Goal: Check status: Check status

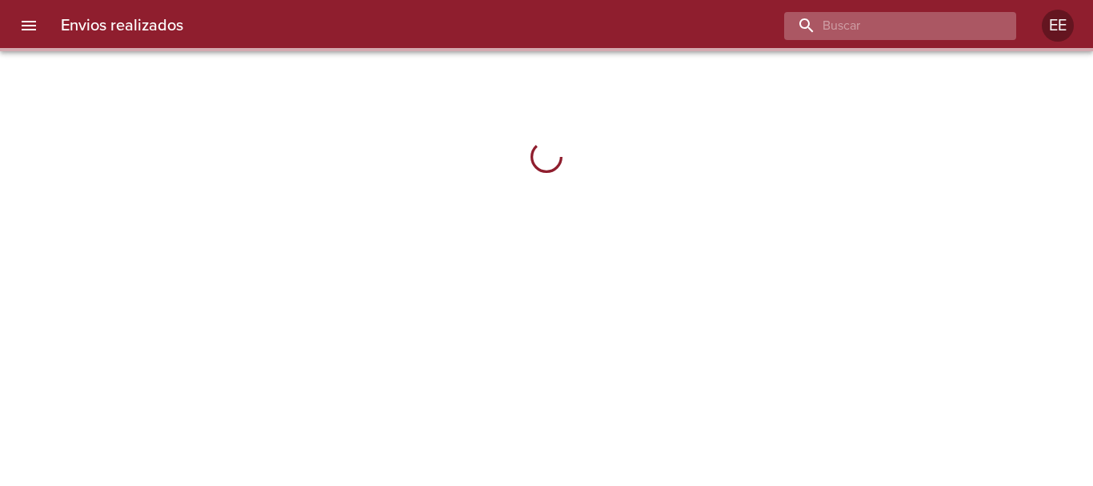
click at [899, 29] on input "buscar" at bounding box center [886, 26] width 205 height 28
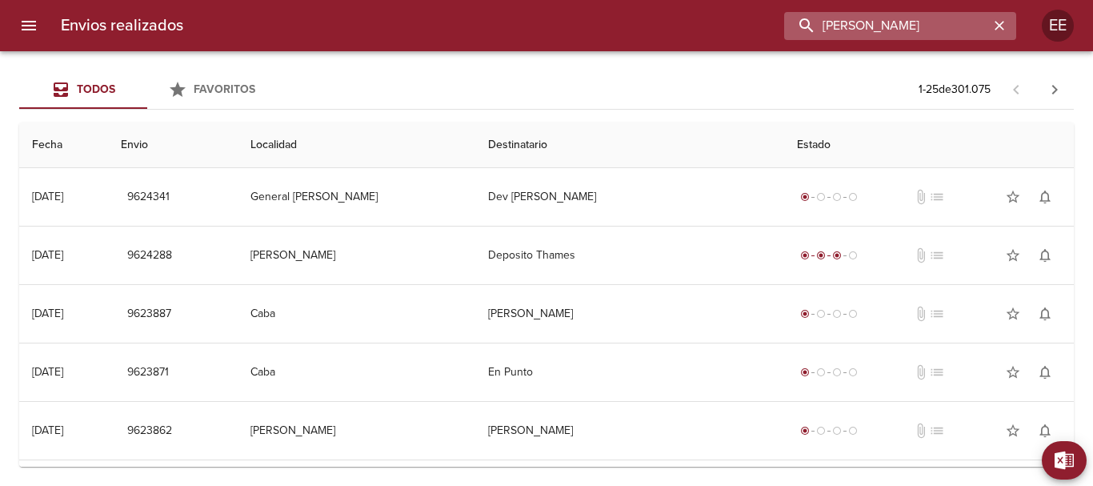
type input "[PERSON_NAME]"
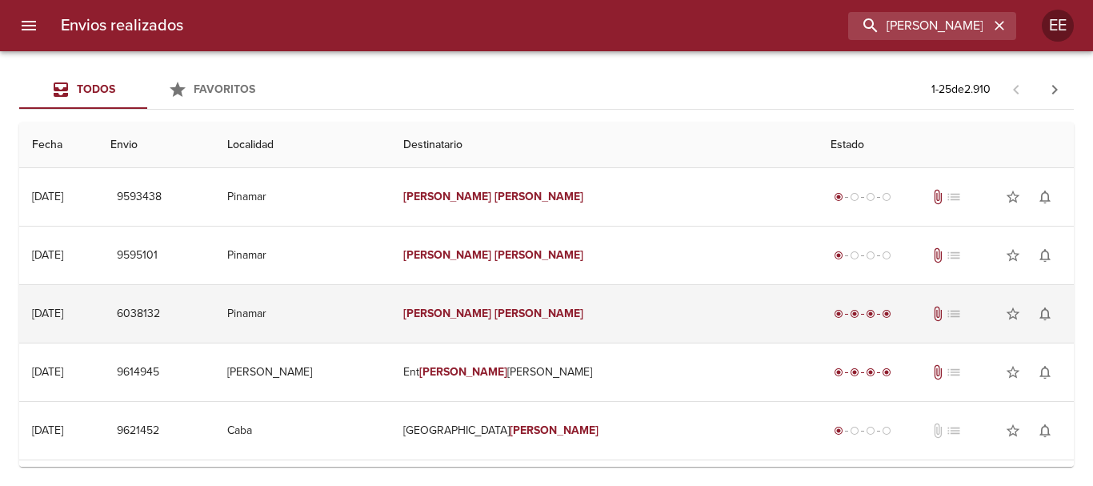
click at [570, 311] on em "[PERSON_NAME]" at bounding box center [538, 313] width 89 height 14
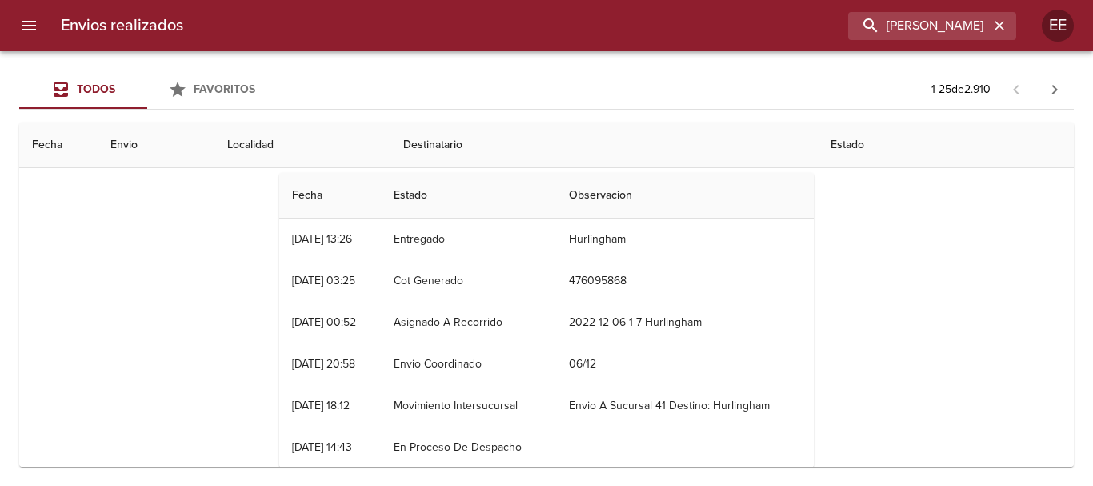
scroll to position [136, 0]
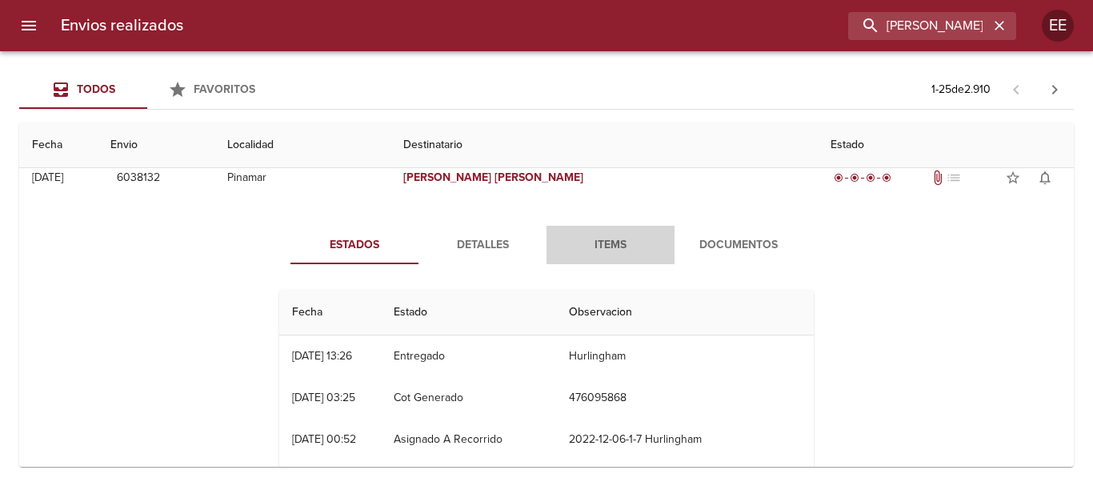
click at [625, 238] on span "Items" at bounding box center [610, 245] width 109 height 20
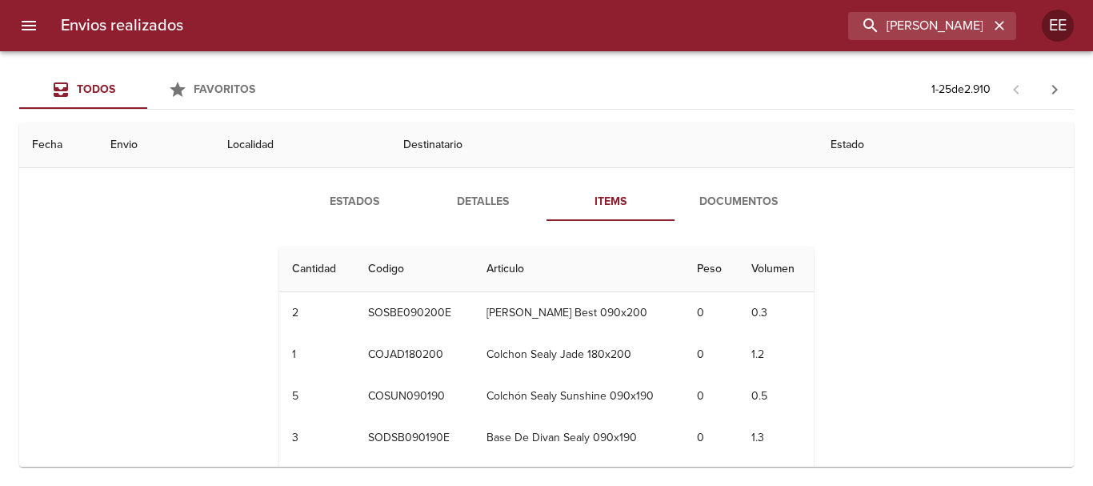
scroll to position [165, 0]
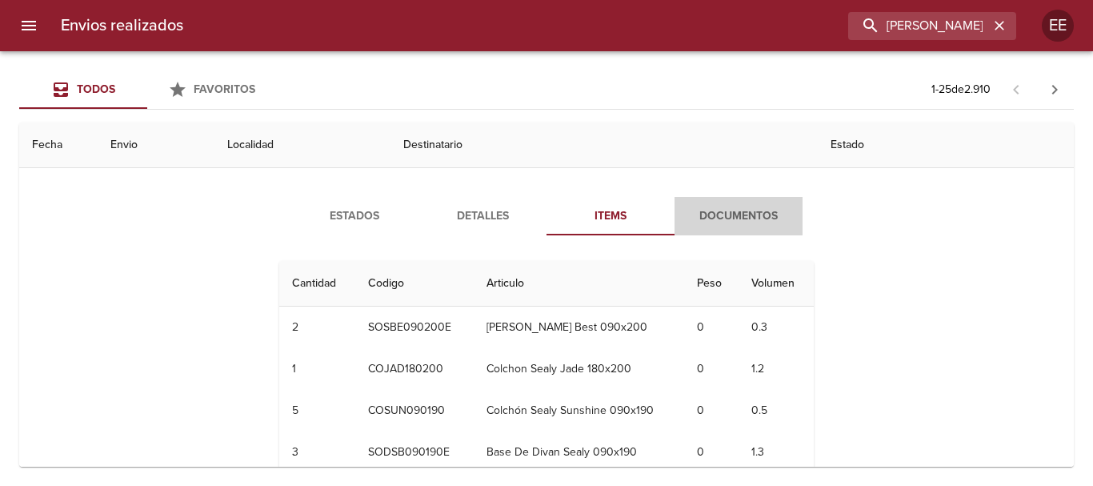
click at [751, 212] on span "Documentos" at bounding box center [738, 216] width 109 height 20
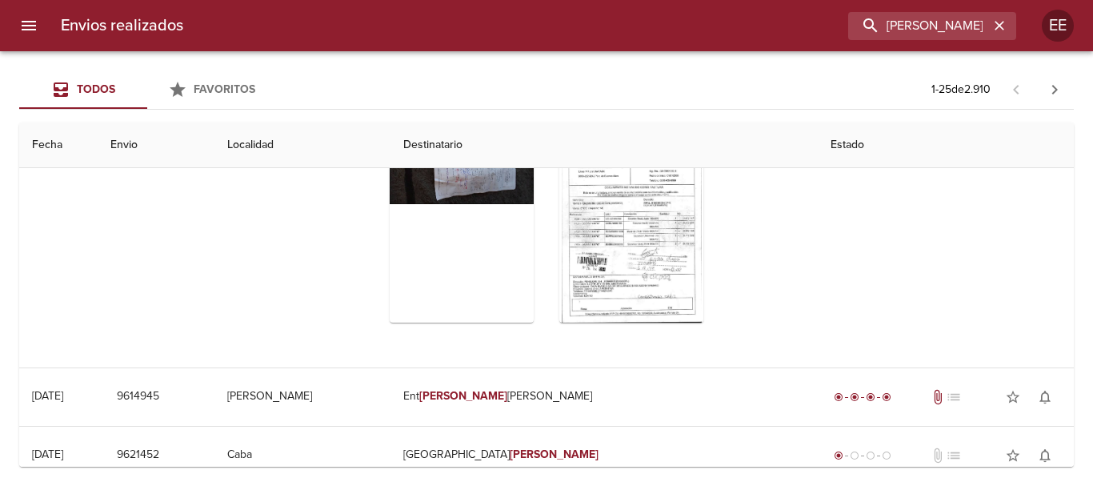
scroll to position [350, 0]
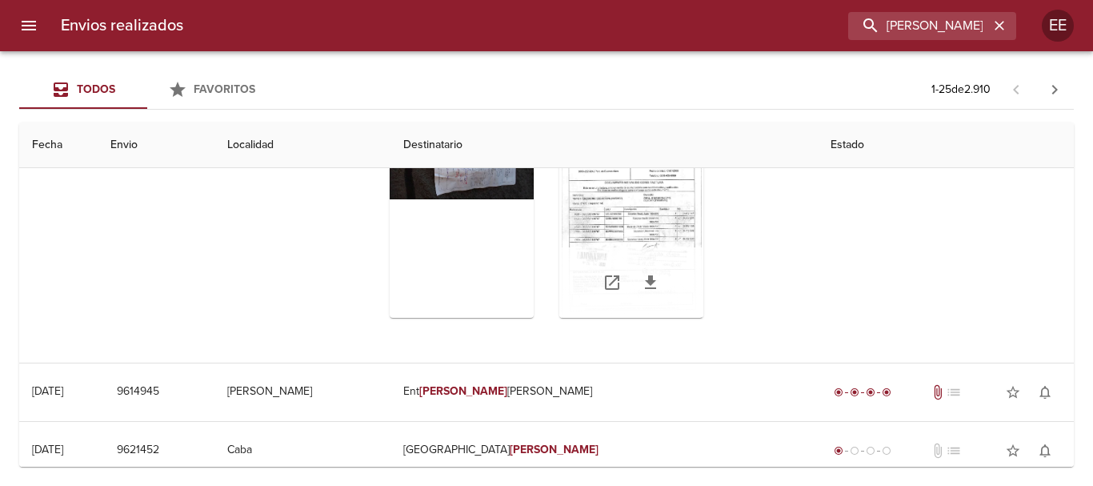
click at [666, 277] on div "Tabla de envíos del cliente" at bounding box center [631, 282] width 144 height 70
click at [650, 214] on div "Tabla de envíos del cliente" at bounding box center [631, 218] width 144 height 200
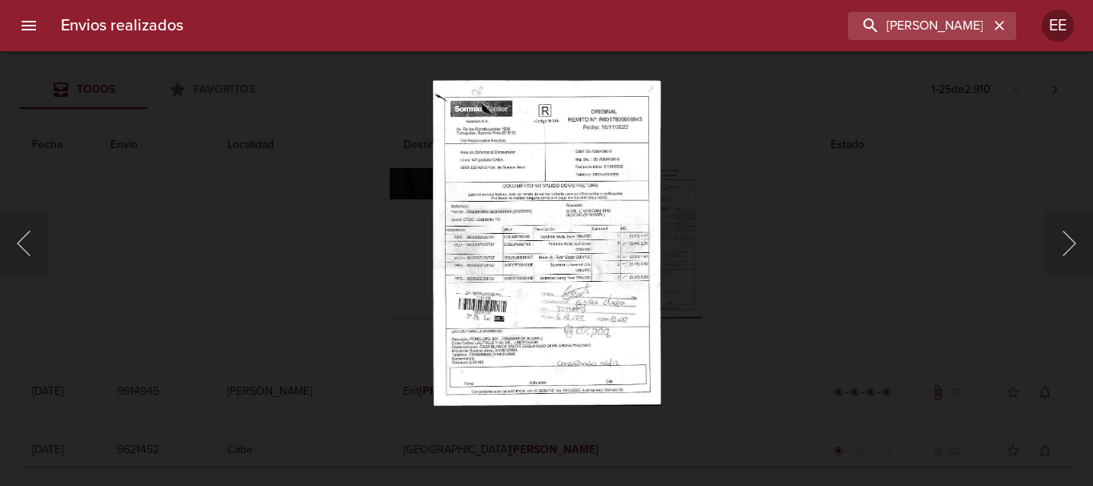
click at [582, 248] on img "Lightbox" at bounding box center [547, 243] width 228 height 326
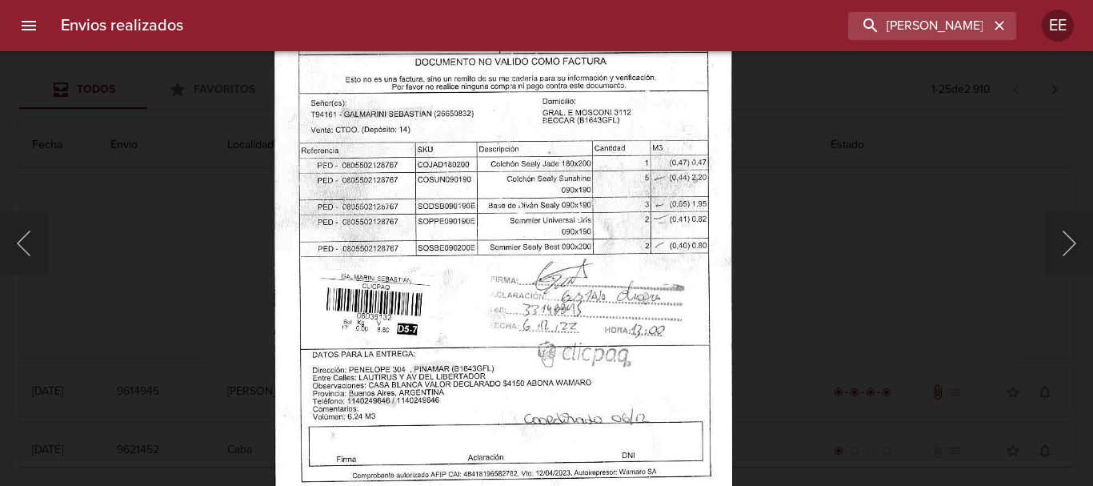
click at [629, 321] on img "Lightbox" at bounding box center [503, 177] width 458 height 654
click at [16, 250] on button "Anterior" at bounding box center [24, 243] width 48 height 64
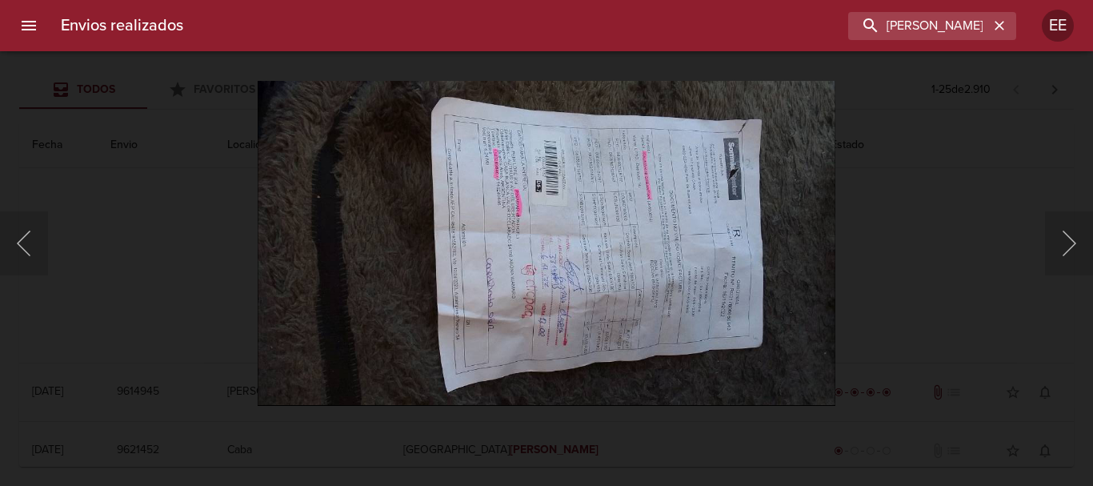
click at [566, 291] on img "Lightbox" at bounding box center [547, 243] width 578 height 326
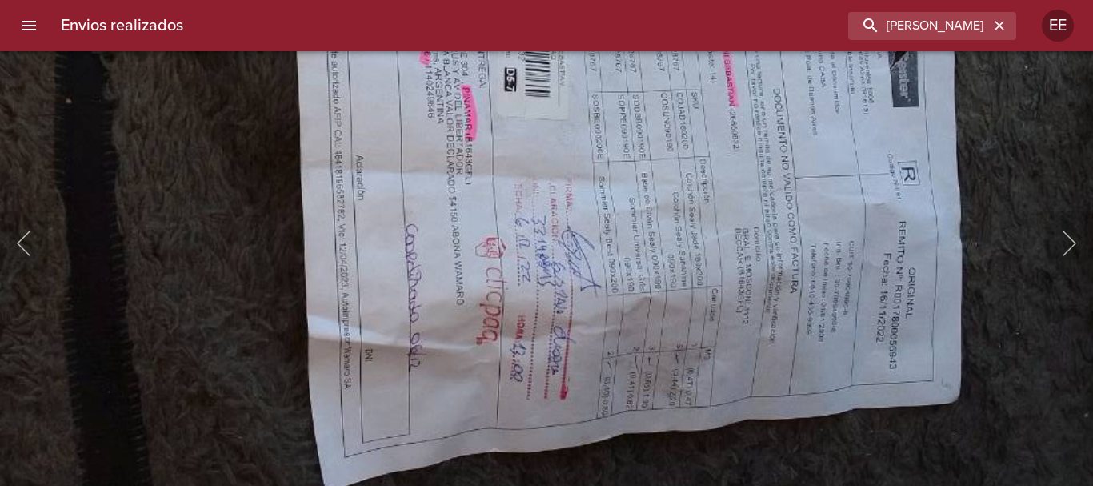
click at [626, 355] on img "Lightbox" at bounding box center [526, 194] width 1161 height 654
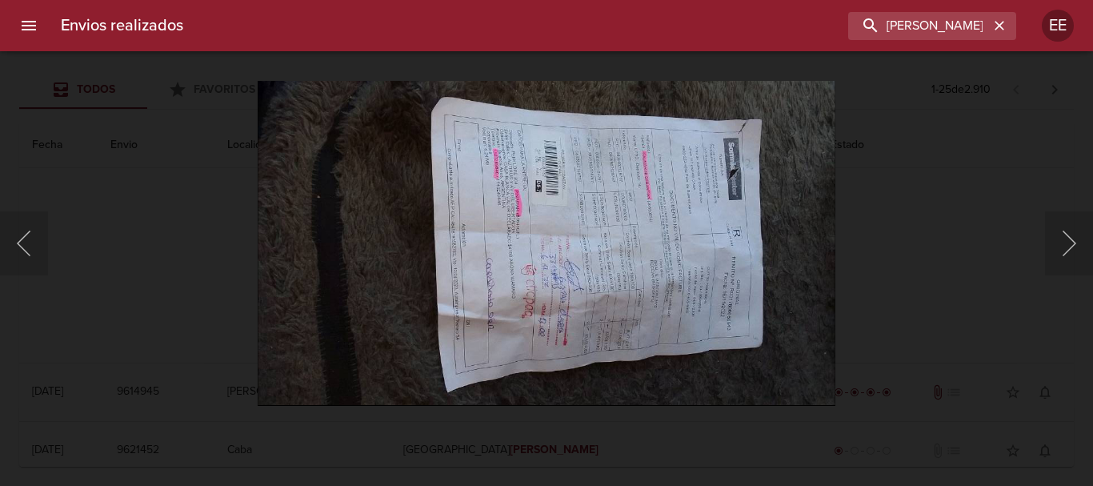
click at [997, 86] on div "Lightbox" at bounding box center [546, 243] width 1093 height 486
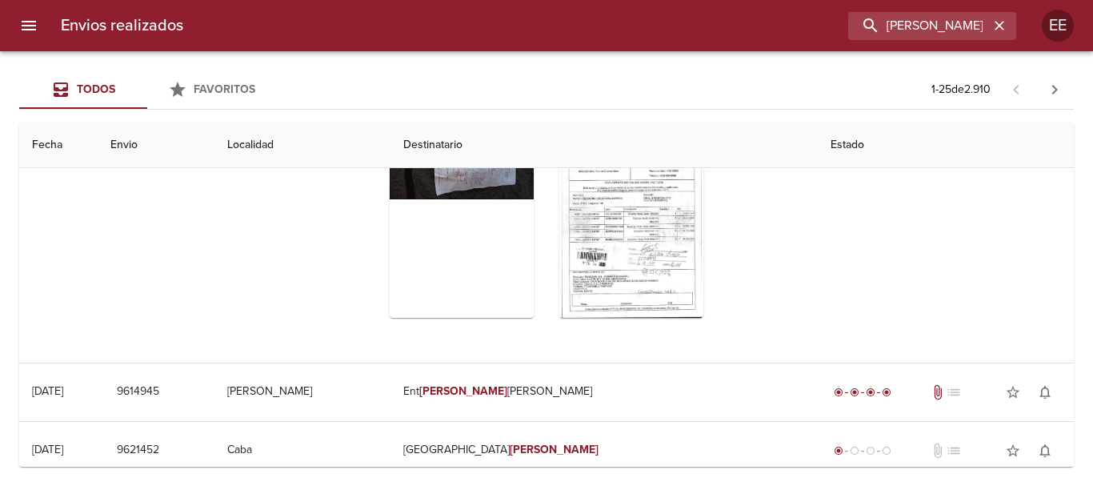
click at [1069, 67] on div "Todos Favoritos 1 - 25 de 2.910 Fecha Envio Localidad Destinatario Estado [DATE…" at bounding box center [546, 268] width 1093 height 434
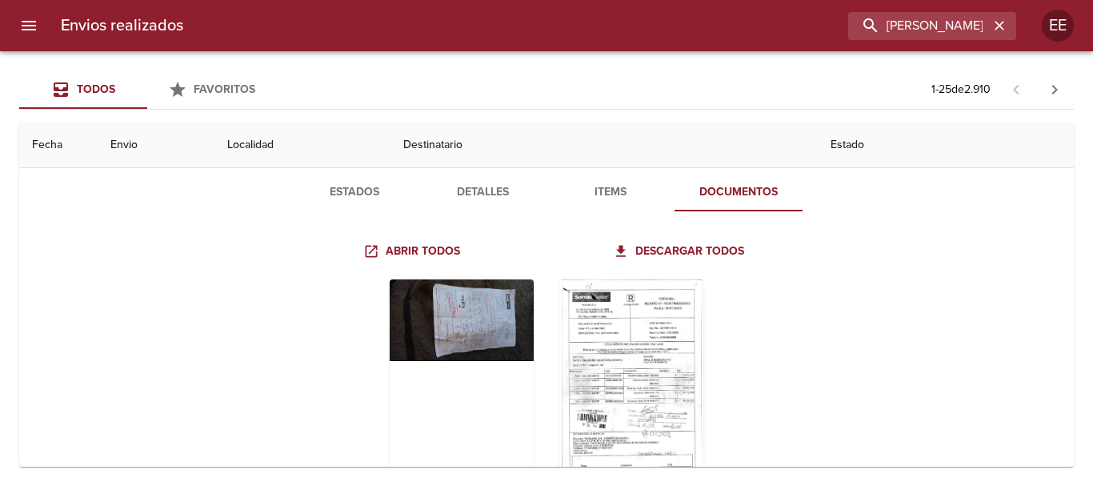
scroll to position [160, 0]
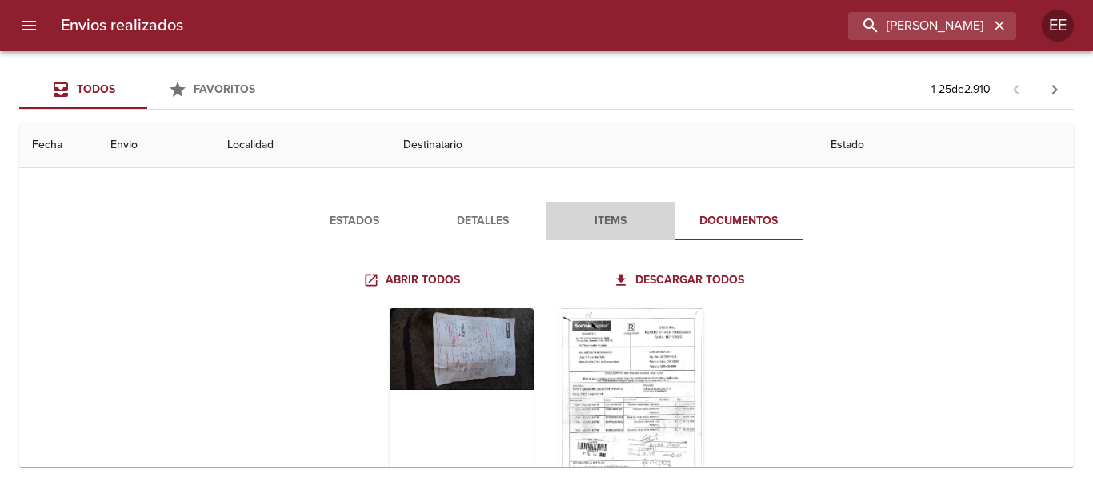
click at [589, 214] on span "Items" at bounding box center [610, 221] width 109 height 20
